Goal: Browse casually

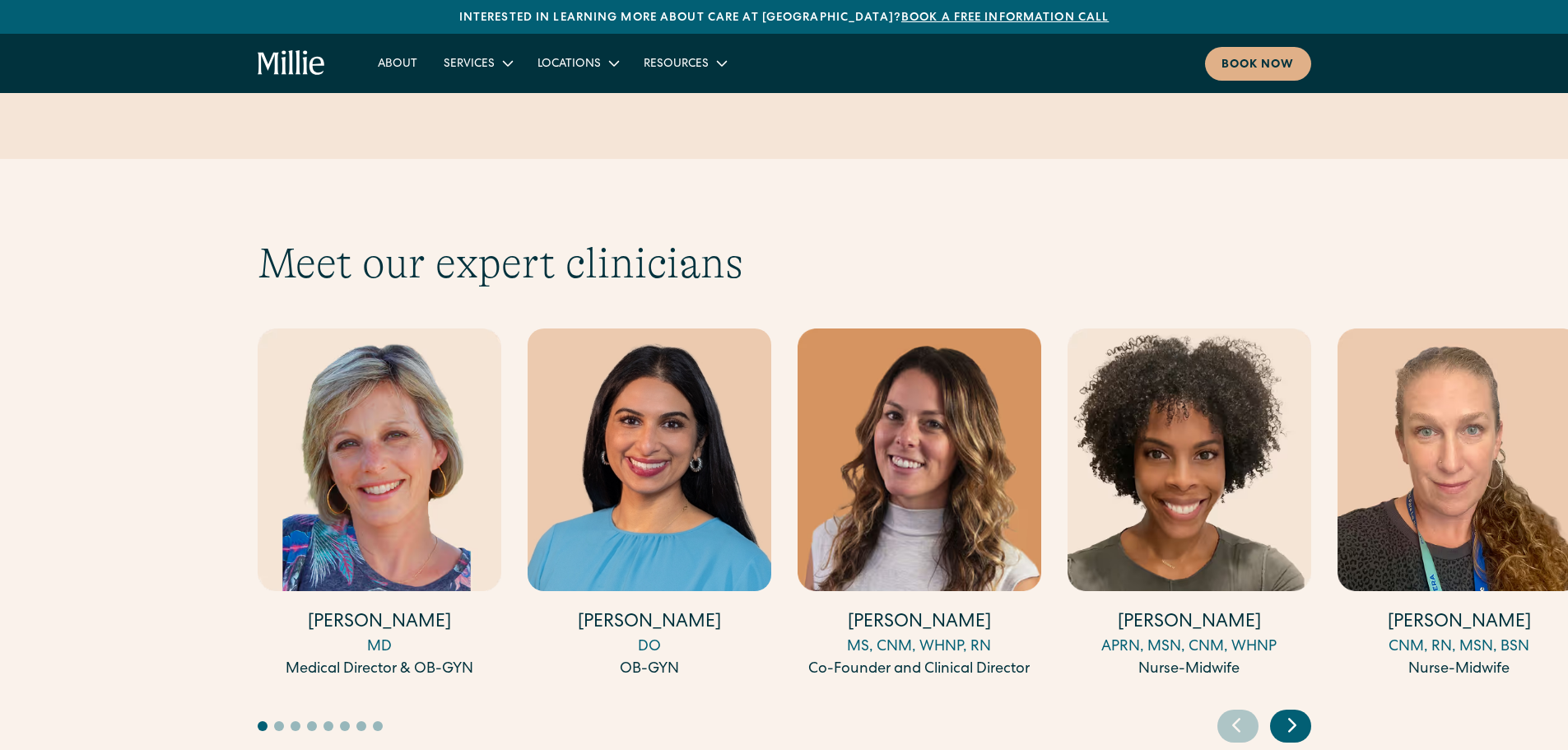
scroll to position [4366, 0]
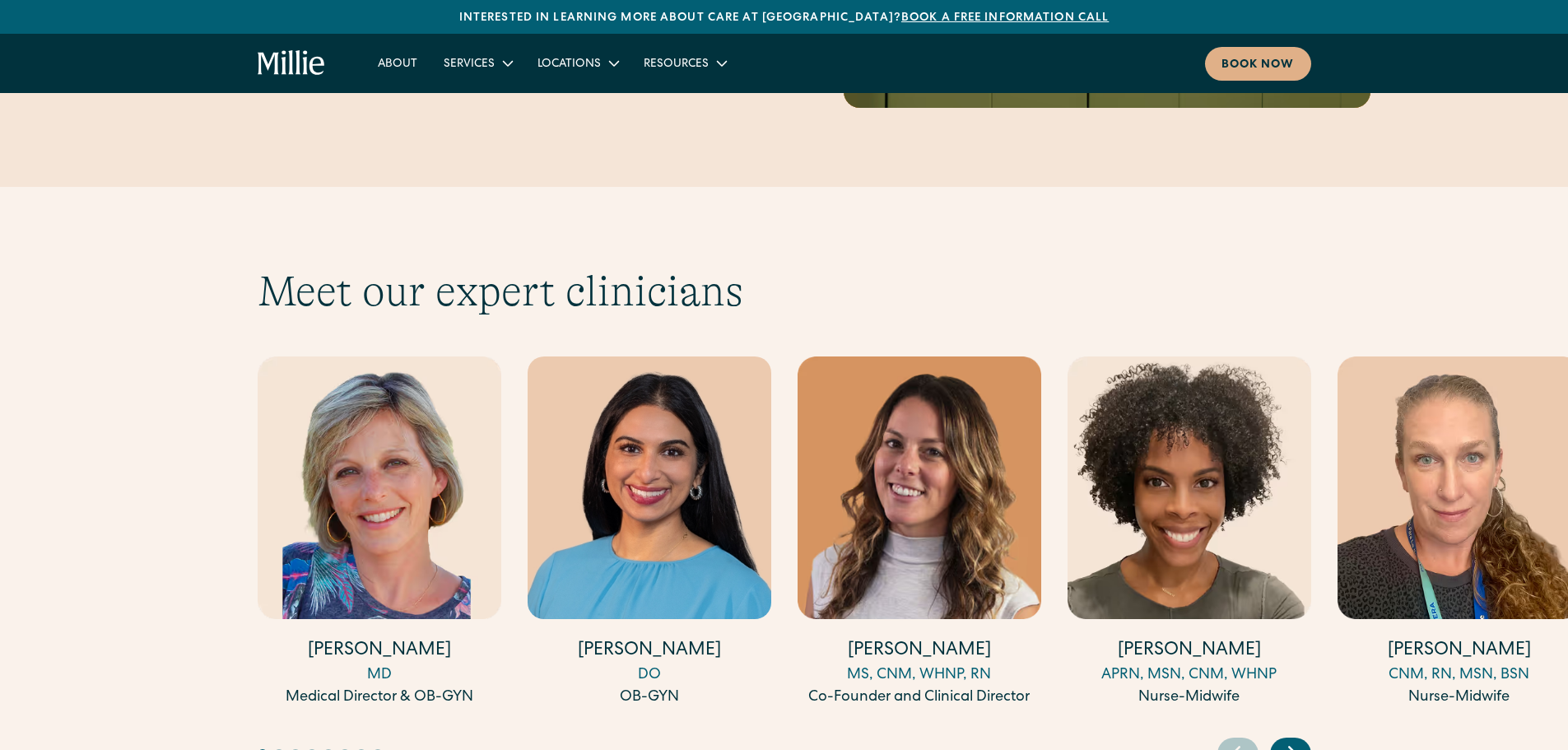
click at [1291, 747] on icon "Next slide" at bounding box center [1292, 753] width 7 height 12
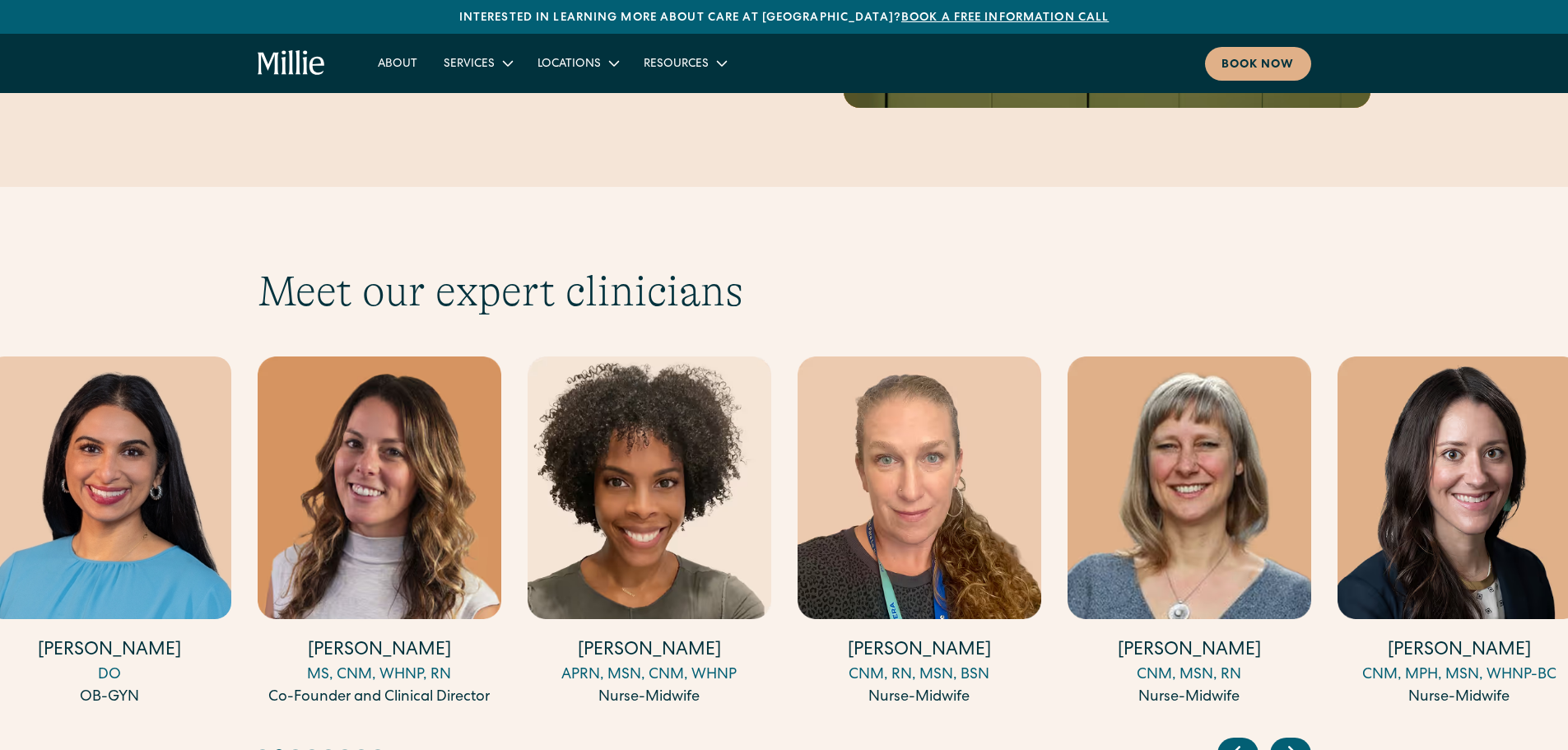
click at [1291, 747] on icon "Next slide" at bounding box center [1292, 753] width 7 height 12
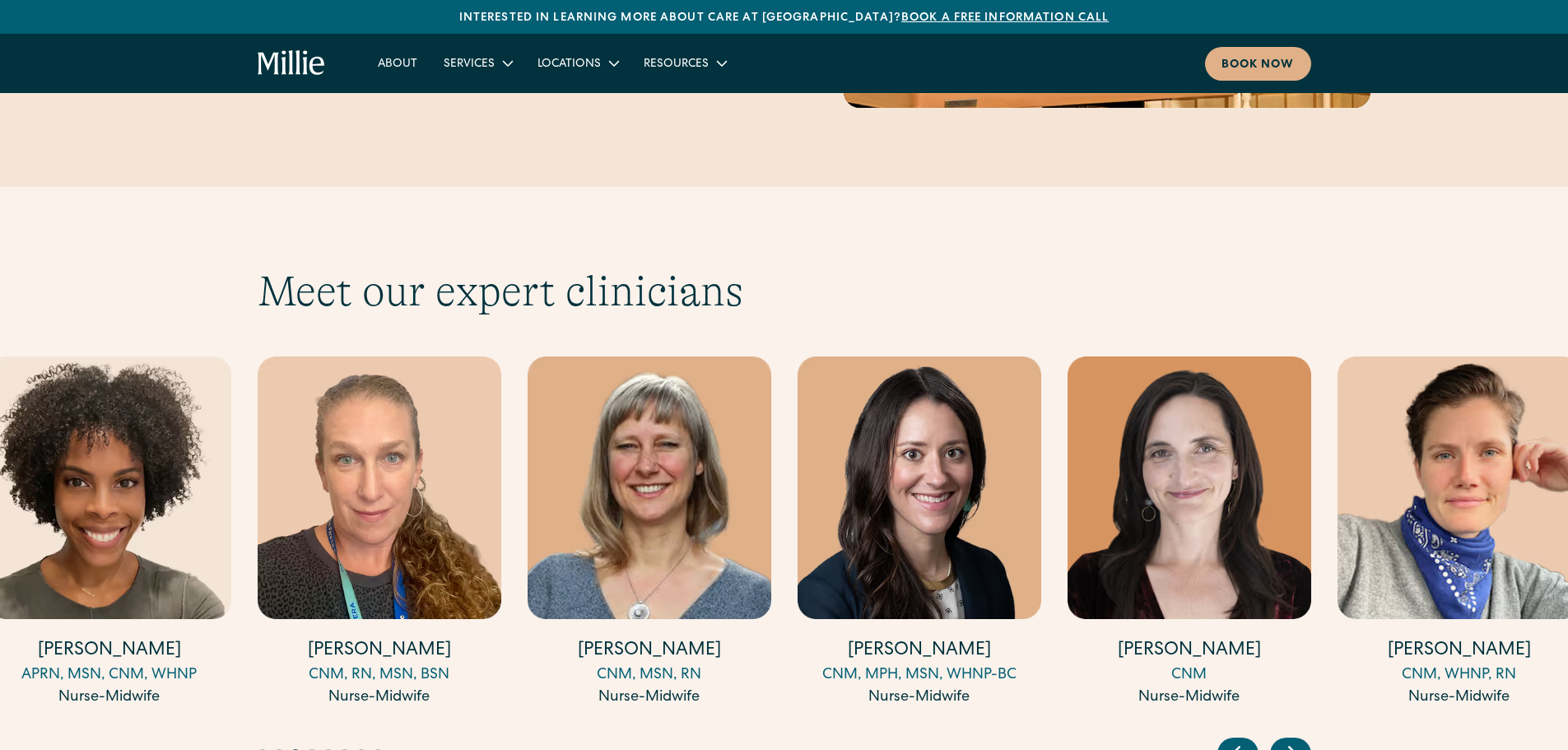
click at [1291, 747] on icon "Next slide" at bounding box center [1292, 753] width 7 height 12
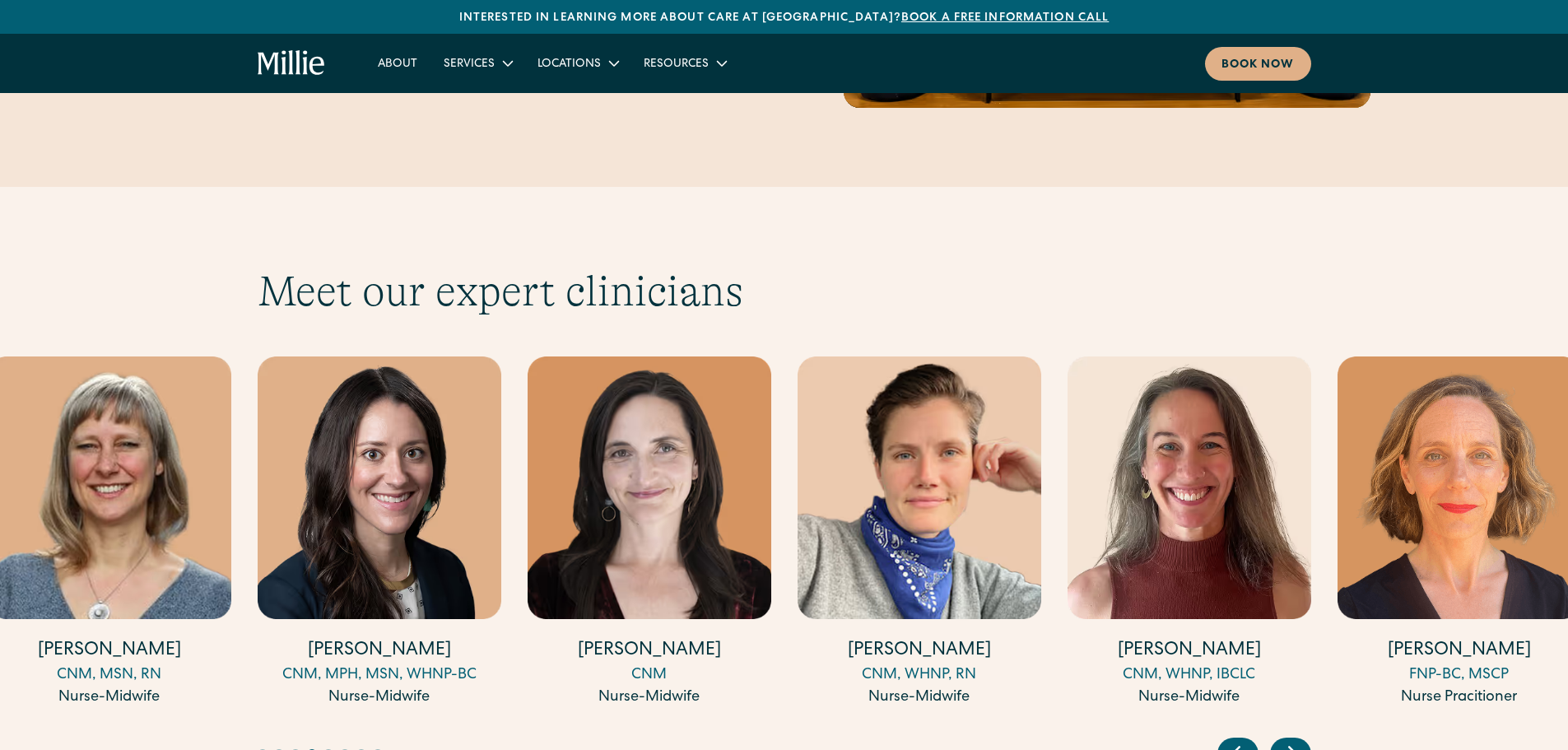
click at [1292, 741] on icon "Next slide" at bounding box center [1292, 753] width 25 height 26
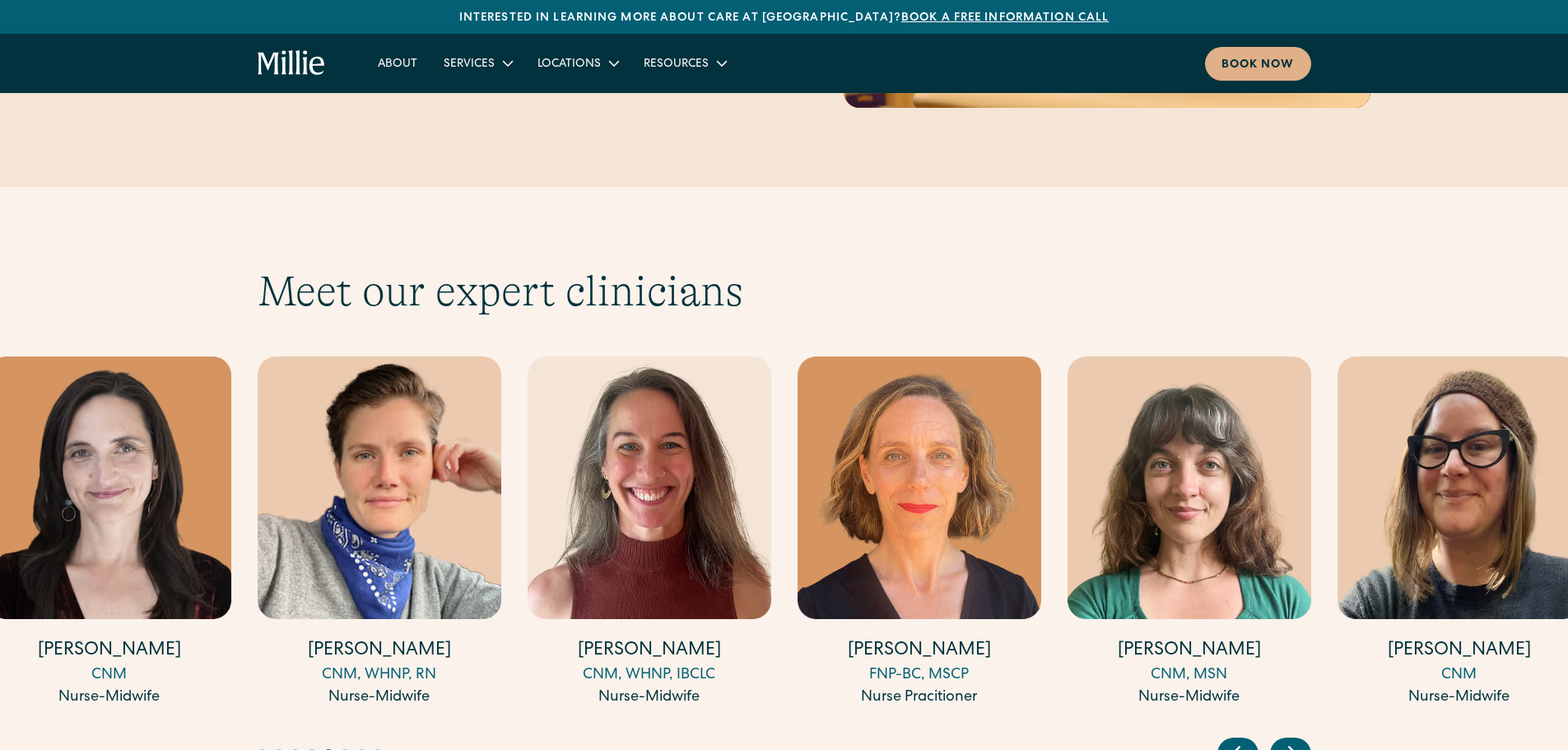
click at [1292, 741] on icon "Next slide" at bounding box center [1292, 753] width 25 height 26
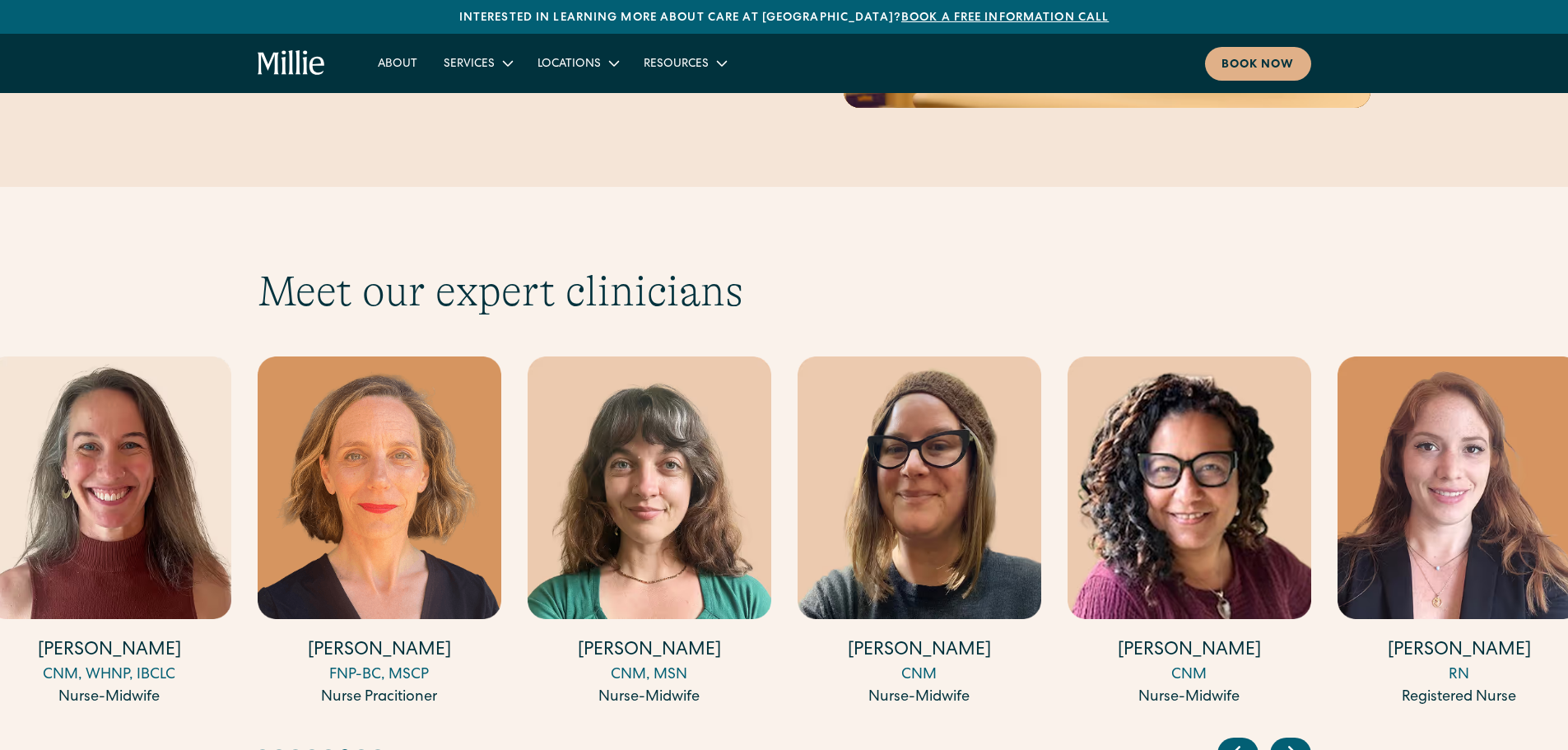
click at [1292, 741] on icon "Next slide" at bounding box center [1292, 753] width 25 height 26
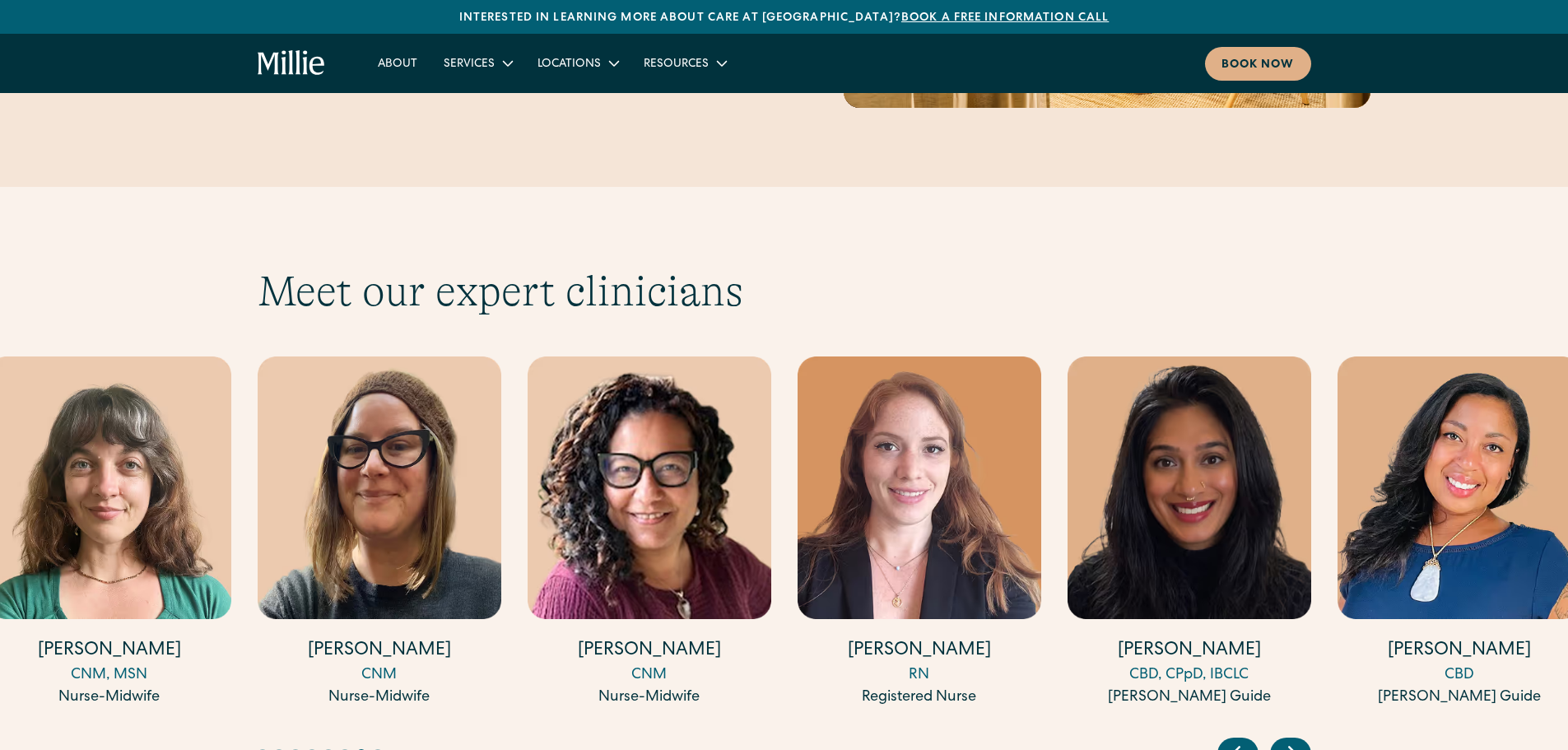
click at [1292, 741] on icon "Next slide" at bounding box center [1292, 753] width 25 height 26
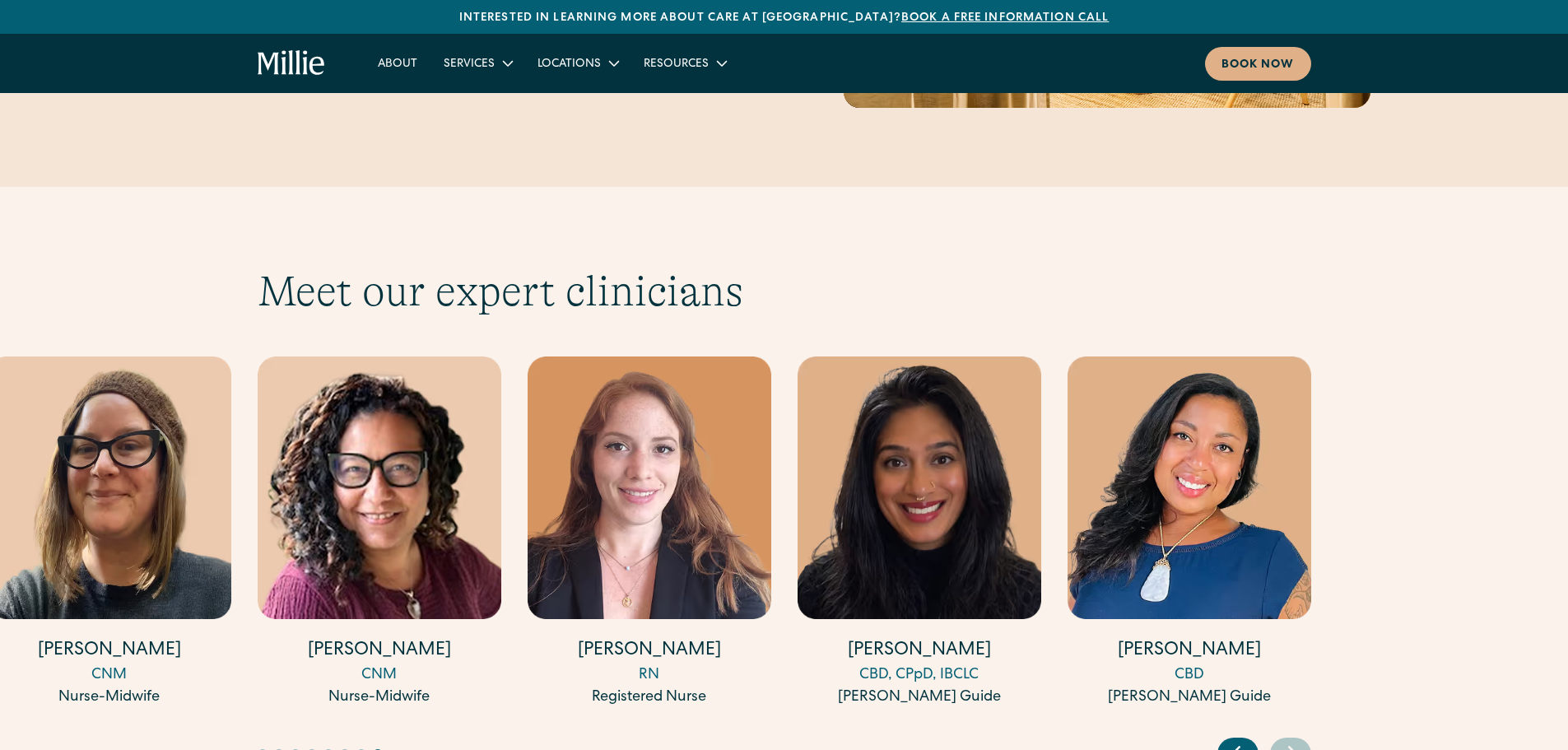
click at [1235, 741] on icon "Previous slide" at bounding box center [1236, 753] width 25 height 26
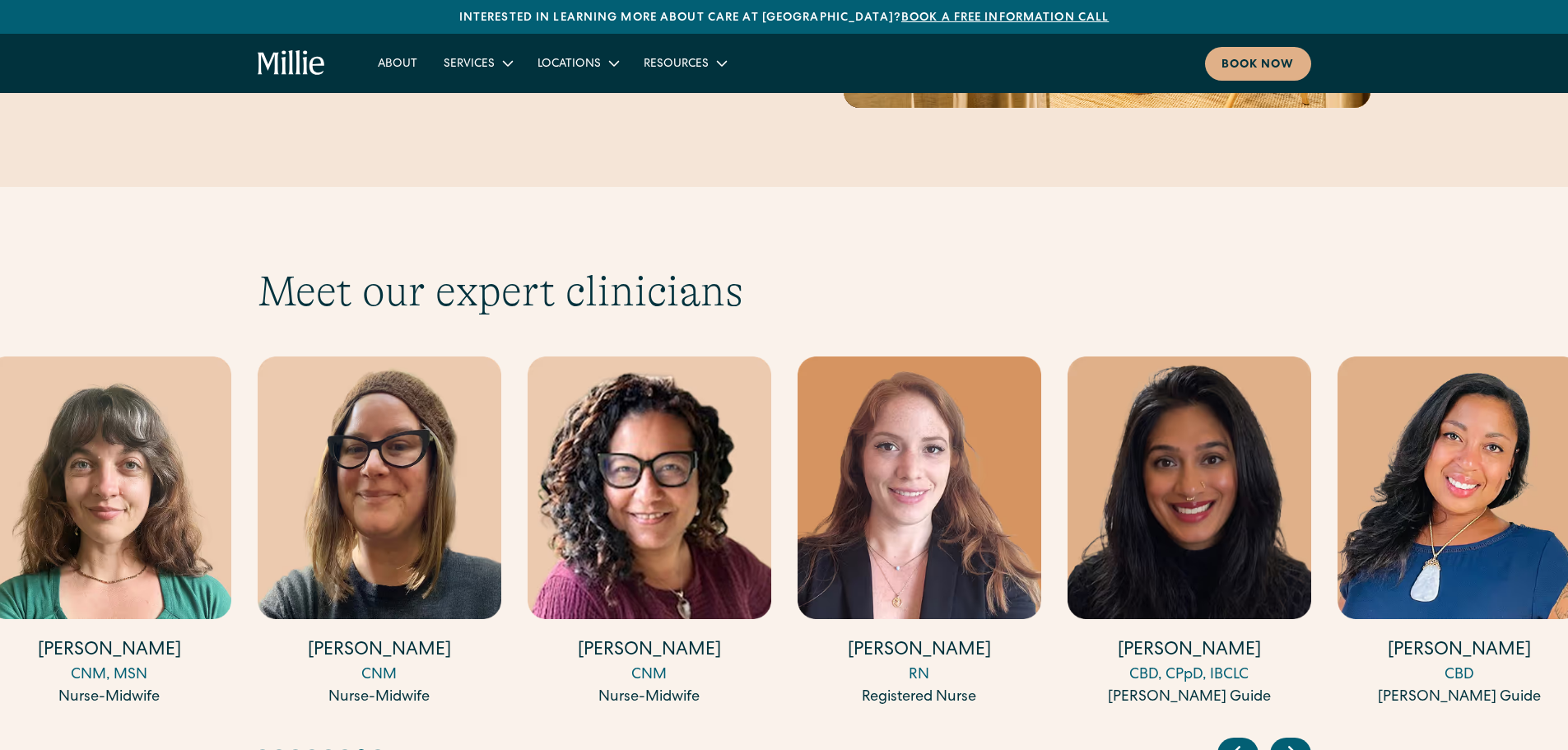
click at [1235, 741] on icon "Previous slide" at bounding box center [1236, 753] width 25 height 26
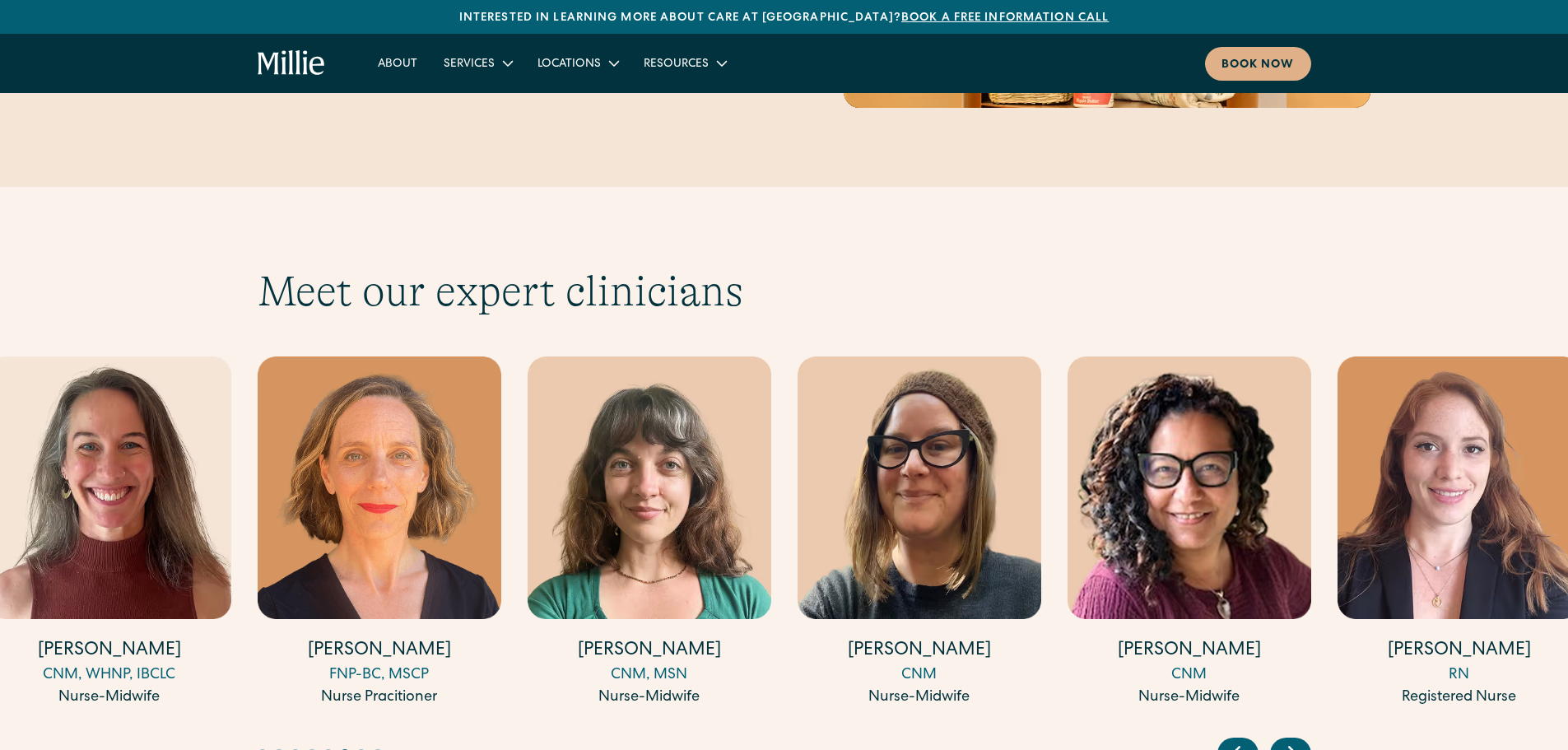
click at [1235, 741] on icon "Previous slide" at bounding box center [1236, 753] width 25 height 26
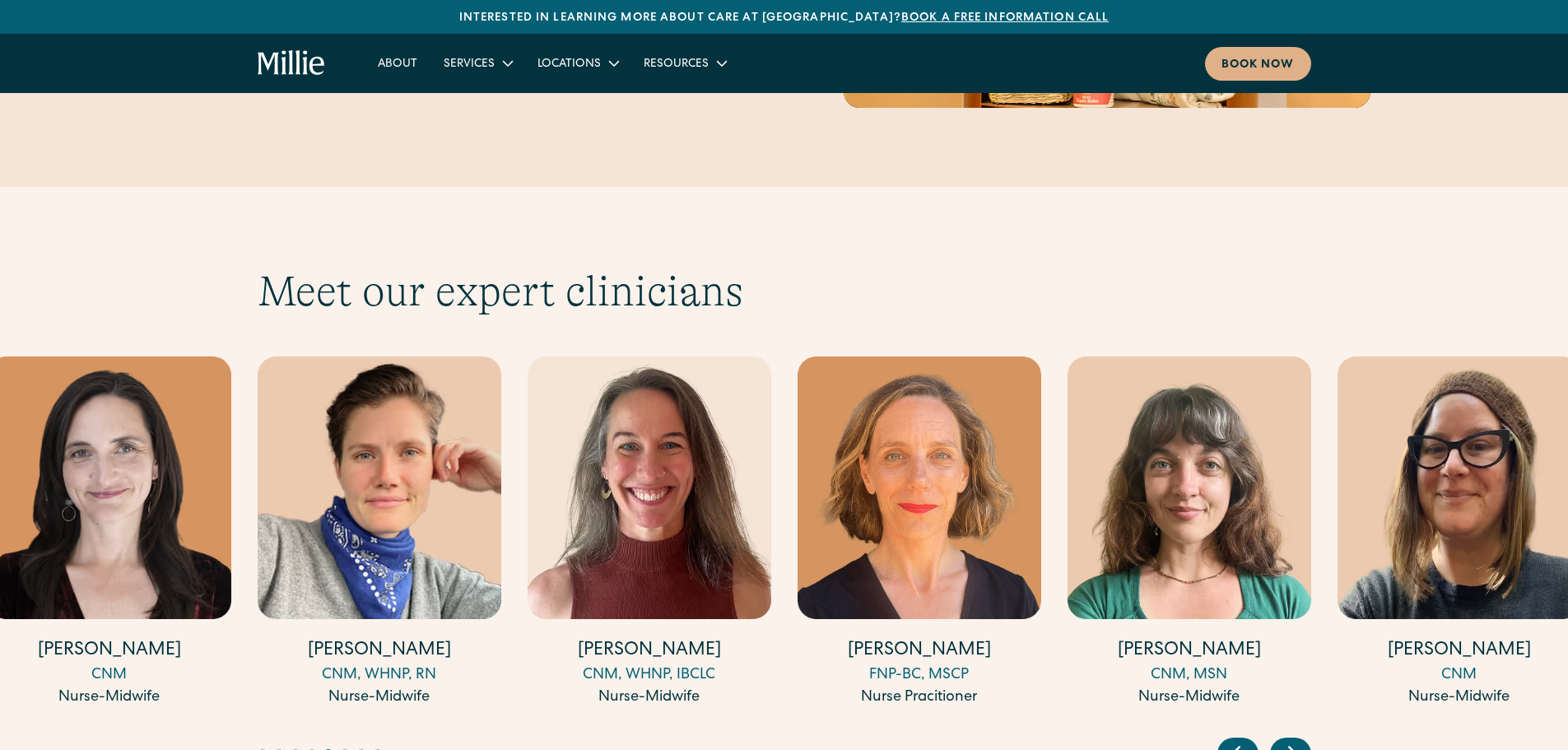
click at [1235, 741] on icon "Previous slide" at bounding box center [1236, 753] width 25 height 26
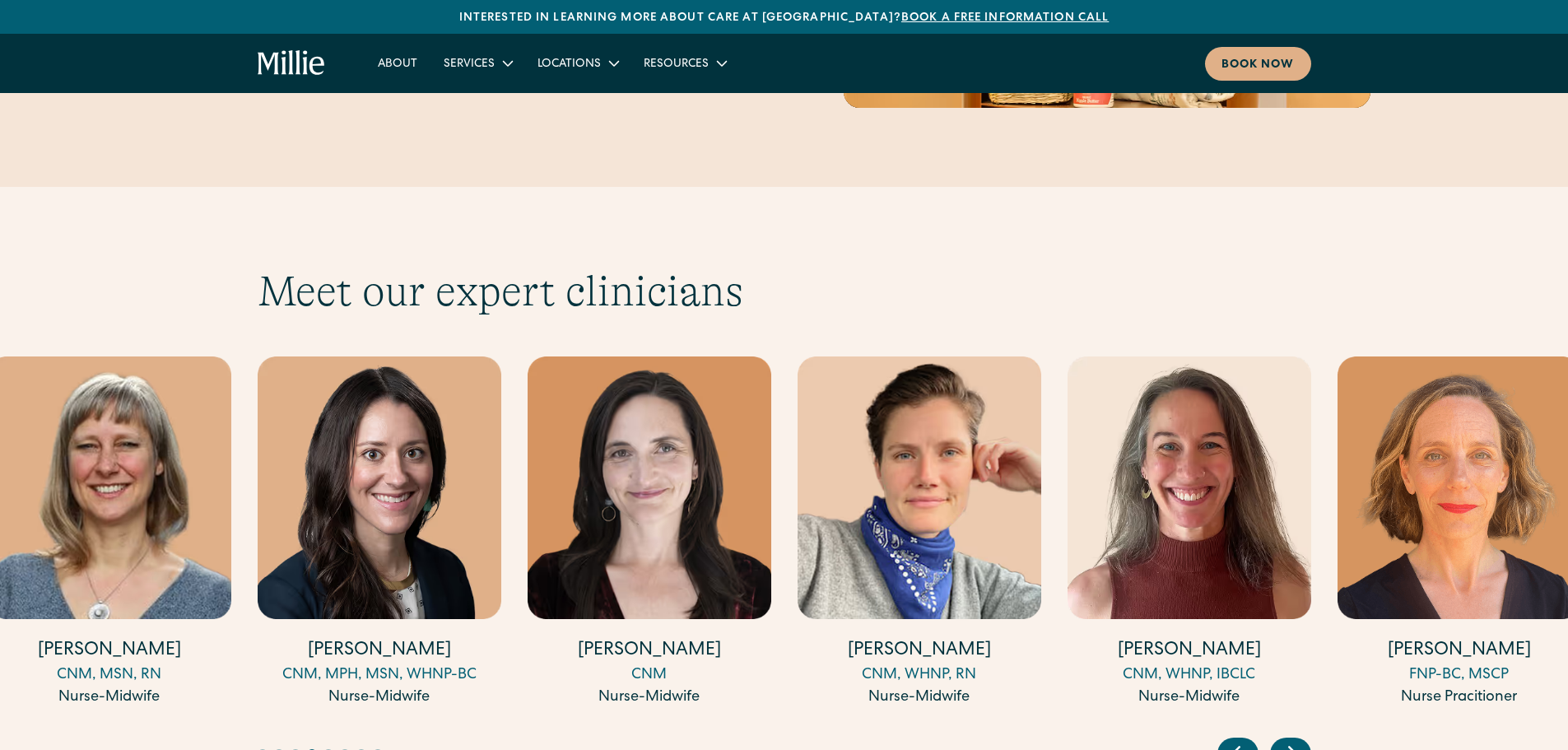
click at [1235, 741] on icon "Previous slide" at bounding box center [1236, 753] width 25 height 26
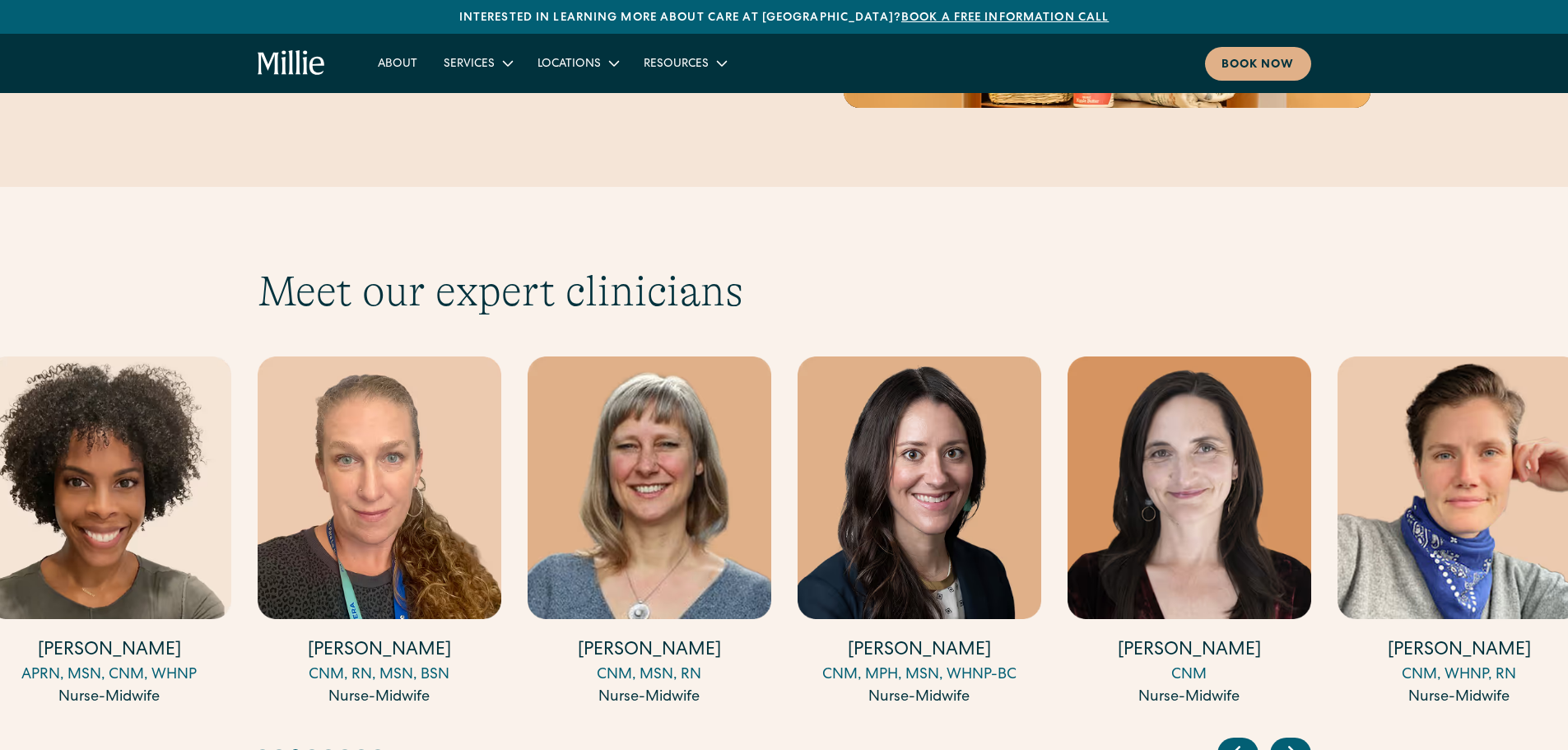
click at [1235, 741] on icon "Previous slide" at bounding box center [1236, 753] width 25 height 26
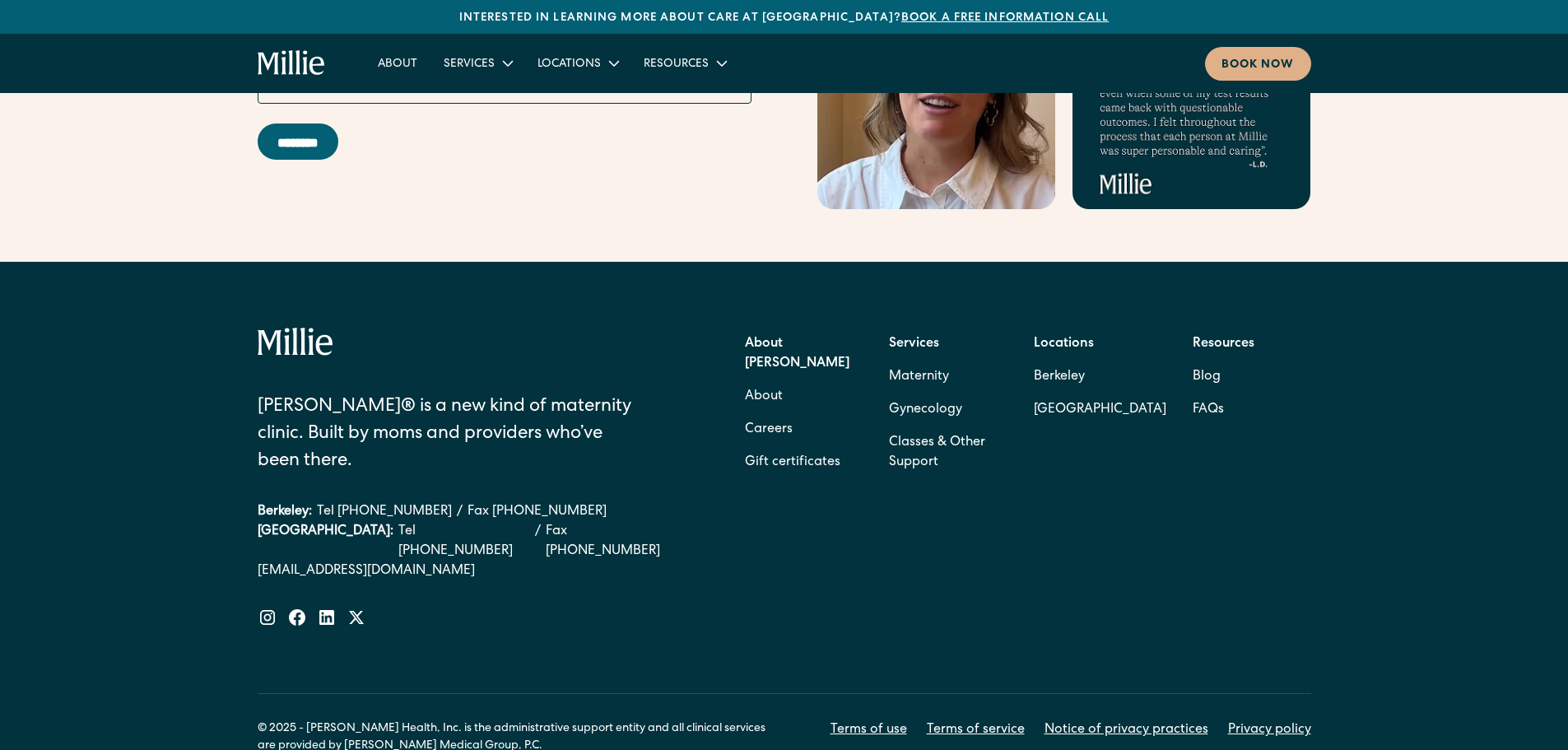
scroll to position [6572, 0]
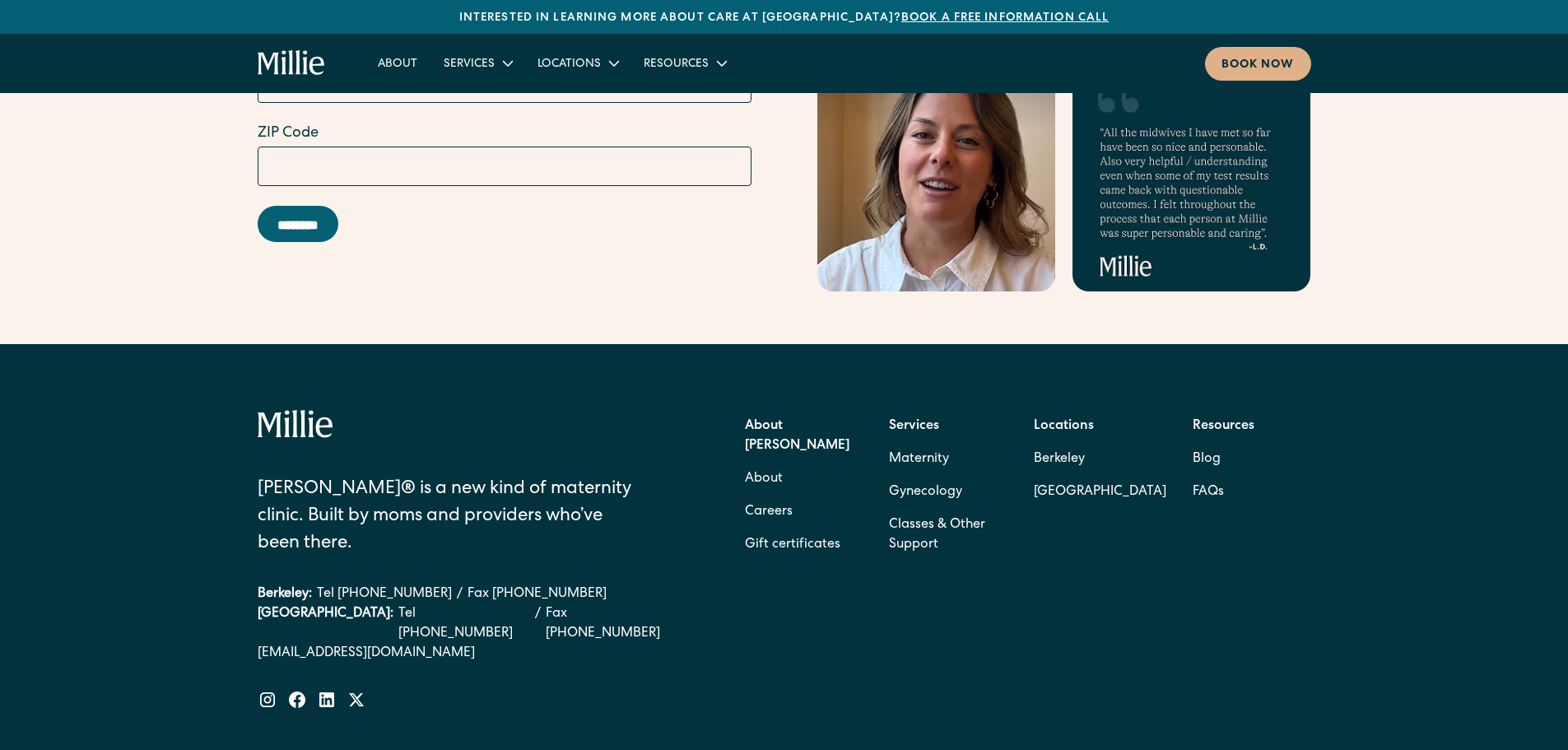
click at [688, 603] on div "[PERSON_NAME]® is a new kind of maternity clinic. Built by moms and providers w…" at bounding box center [784, 593] width 1054 height 366
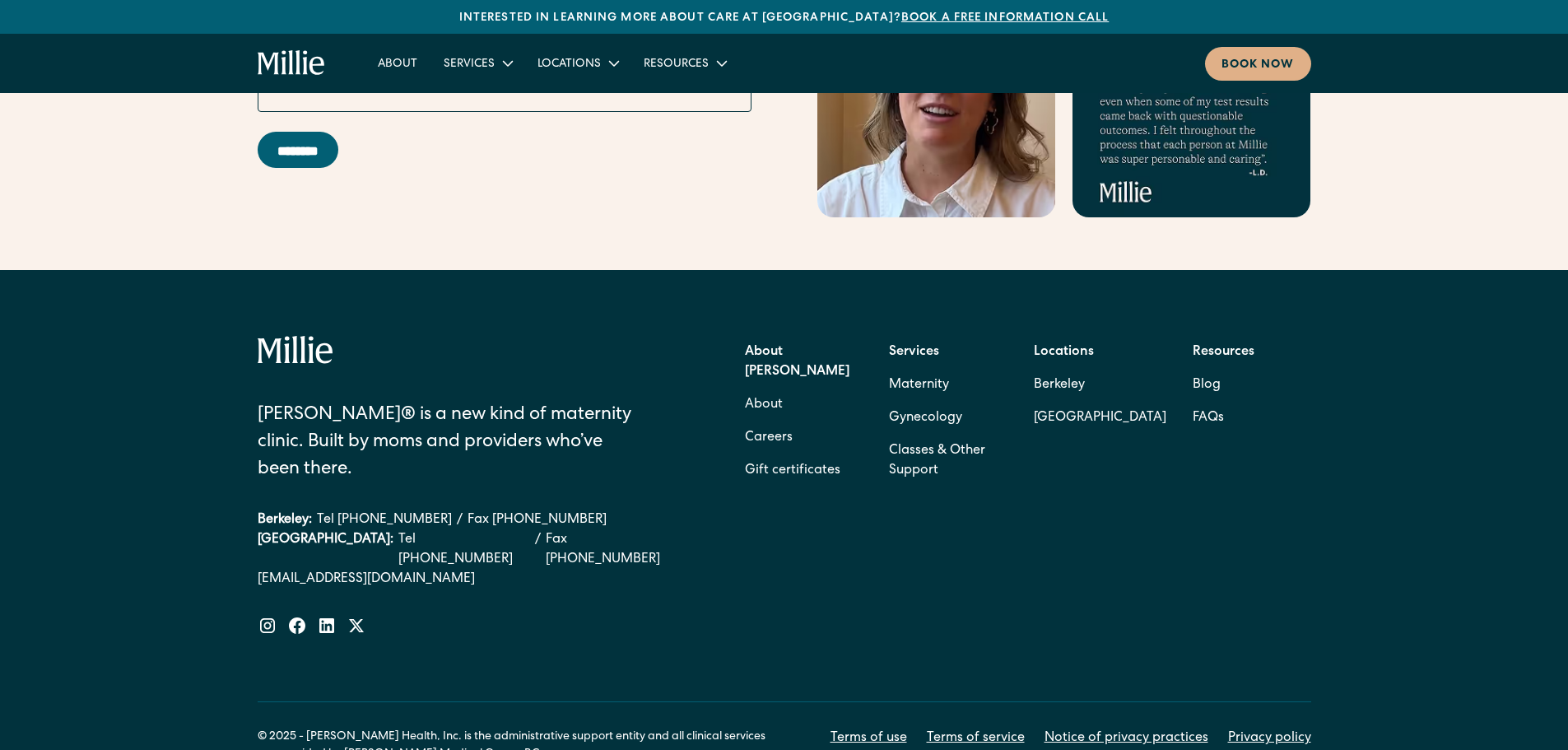
scroll to position [6655, 0]
